Goal: Navigation & Orientation: Find specific page/section

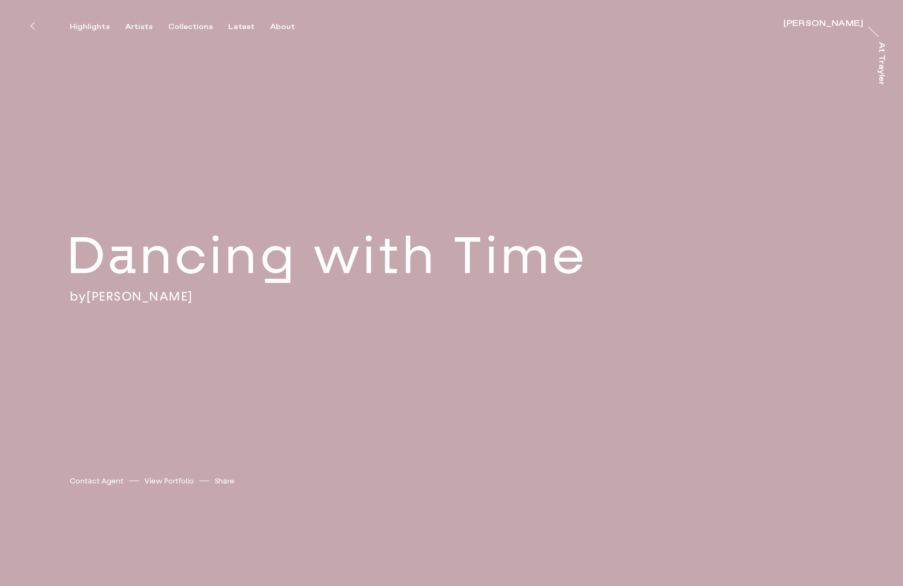
click at [31, 28] on icon at bounding box center [32, 26] width 5 height 8
click at [133, 25] on div "Artists" at bounding box center [138, 26] width 27 height 9
click at [134, 20] on div "Highlights Artists Collections Latest About [PERSON_NAME] [PERSON_NAME] At [PER…" at bounding box center [453, 16] width 906 height 32
click at [134, 25] on div "Artists" at bounding box center [138, 26] width 27 height 9
